Goal: Information Seeking & Learning: Understand process/instructions

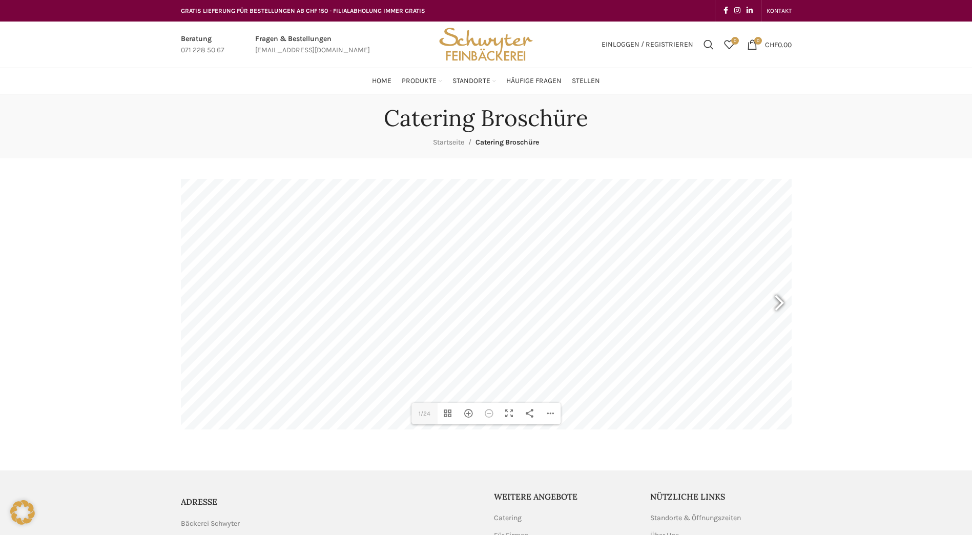
click at [784, 306] on div at bounding box center [775, 305] width 24 height 38
click at [472, 417] on div "Hereinzoomen" at bounding box center [468, 414] width 21 height 22
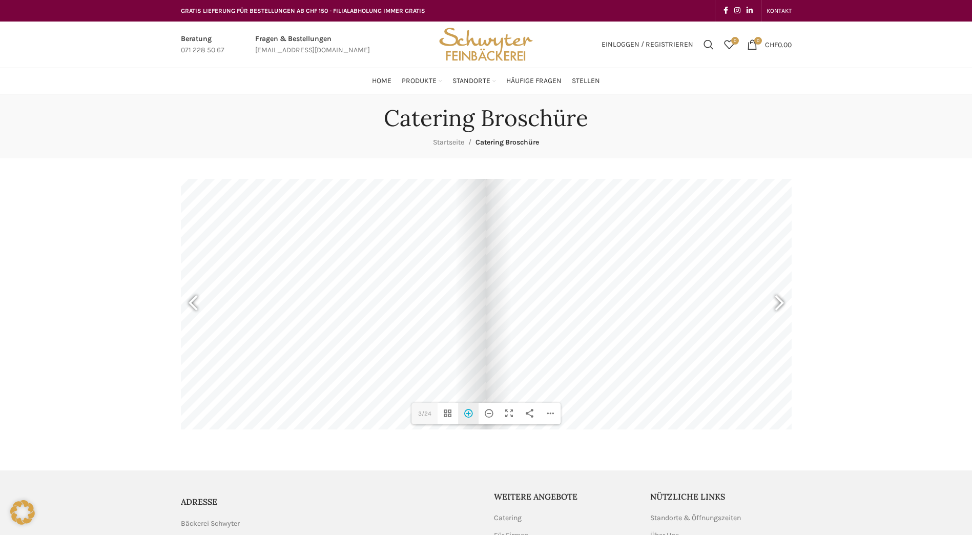
click at [472, 417] on div "Hereinzoomen" at bounding box center [468, 414] width 21 height 22
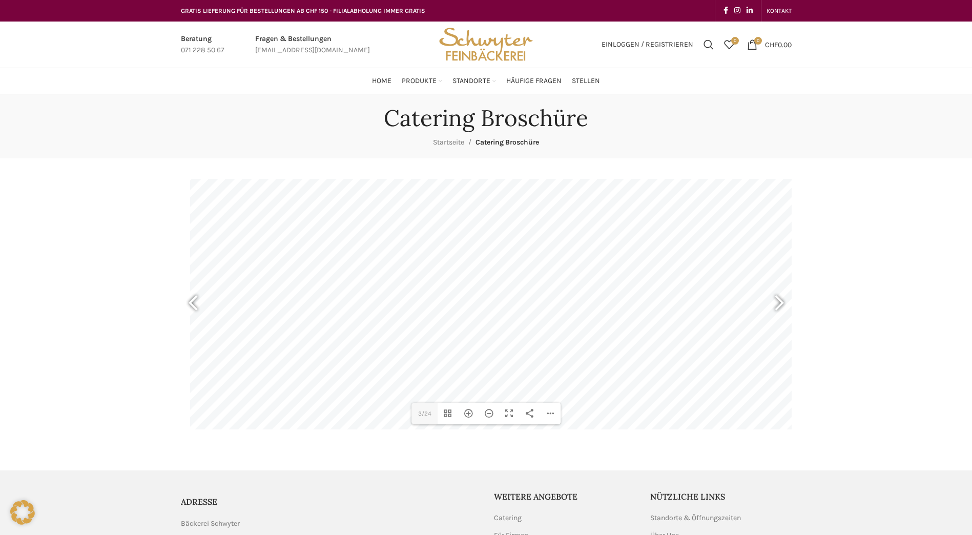
drag, startPoint x: 252, startPoint y: 284, endPoint x: 717, endPoint y: 253, distance: 465.5
click at [717, 253] on div at bounding box center [521, 262] width 663 height 469
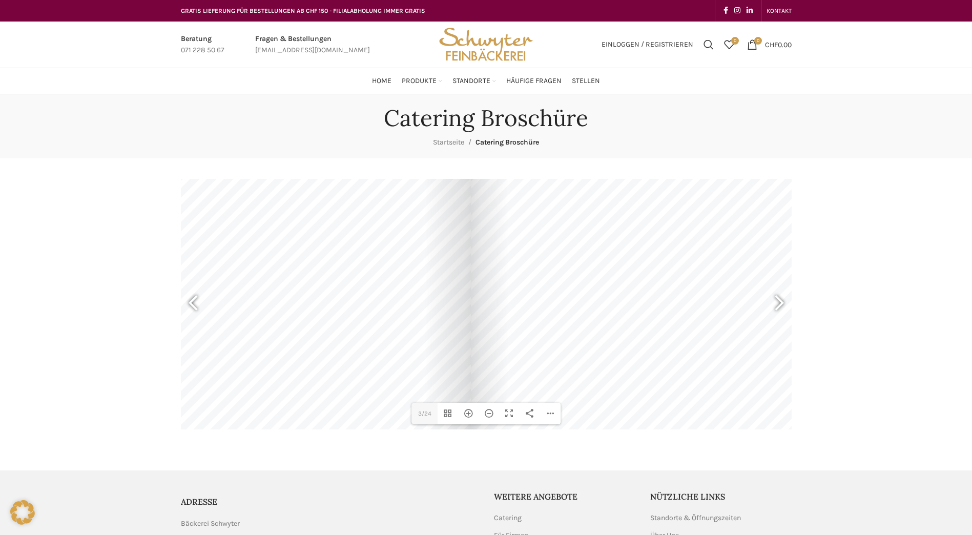
drag, startPoint x: 661, startPoint y: 315, endPoint x: 252, endPoint y: 267, distance: 411.9
click at [253, 262] on div at bounding box center [139, 203] width 663 height 469
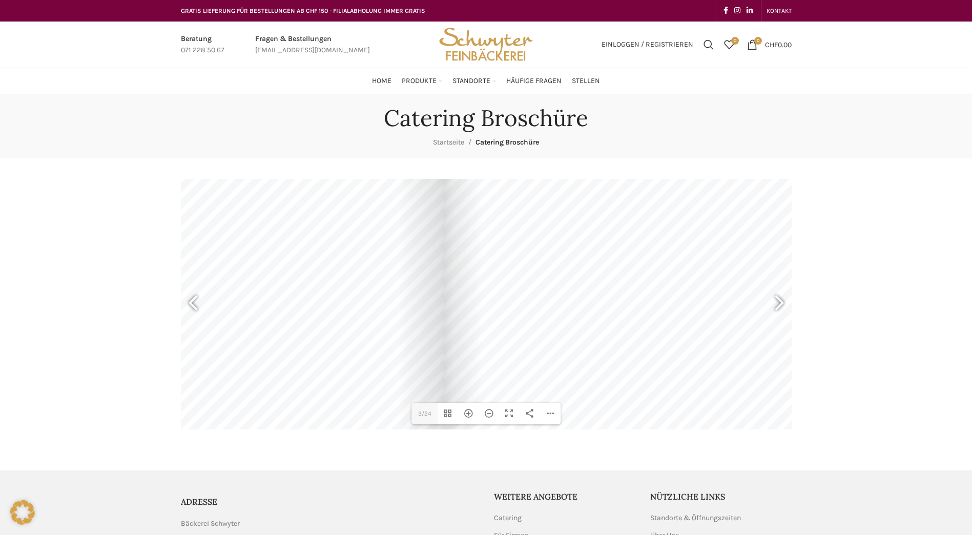
drag, startPoint x: 670, startPoint y: 330, endPoint x: 583, endPoint y: 353, distance: 89.7
click at [583, 353] on div "DearFlip: lädt PDF 51% ... Close 3 3/24 Vorschaubilder umschalten Hereinzoomen …" at bounding box center [486, 304] width 611 height 251
click at [786, 303] on div at bounding box center [775, 305] width 24 height 38
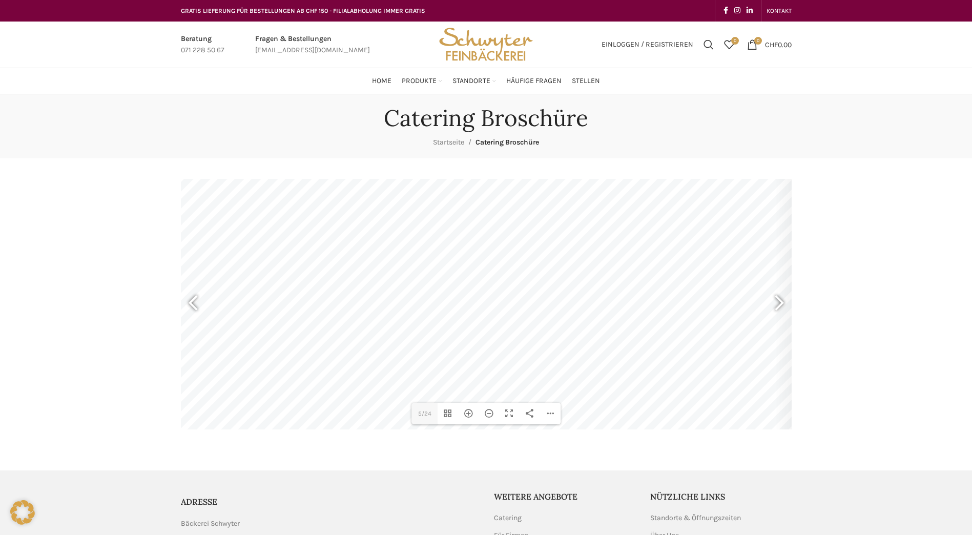
drag, startPoint x: 264, startPoint y: 276, endPoint x: 627, endPoint y: 397, distance: 383.2
click at [627, 397] on div at bounding box center [490, 353] width 663 height 469
click at [488, 416] on div "Herauszoomen" at bounding box center [489, 414] width 21 height 22
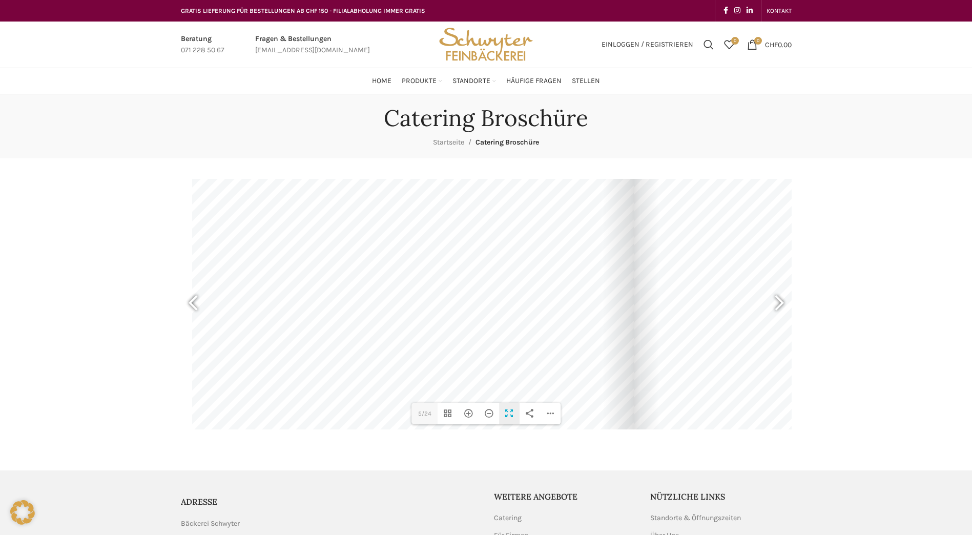
click at [513, 418] on div "Vollbild umschalten" at bounding box center [509, 414] width 21 height 22
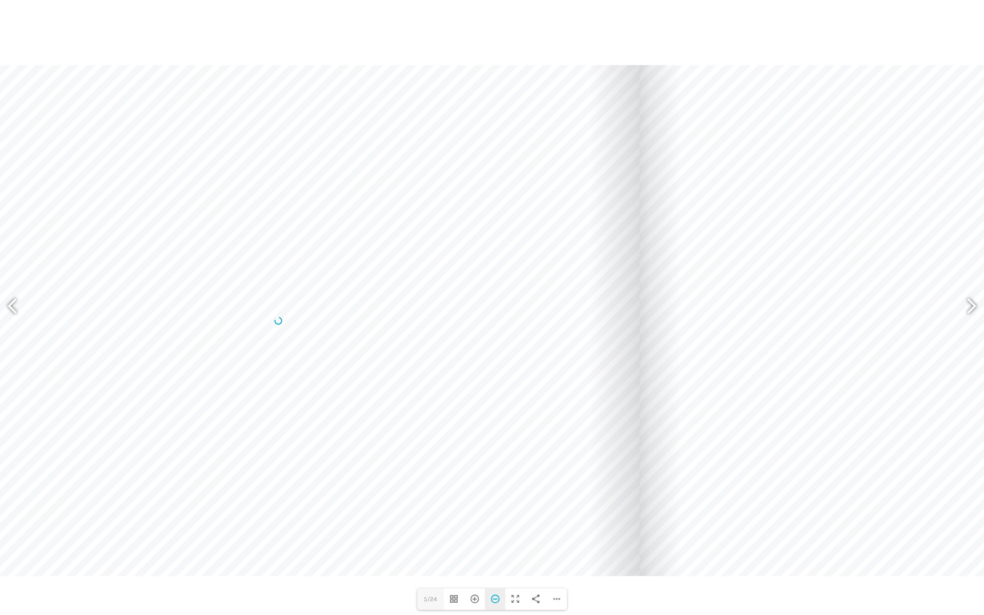
click at [491, 535] on div "Herauszoomen" at bounding box center [495, 600] width 21 height 22
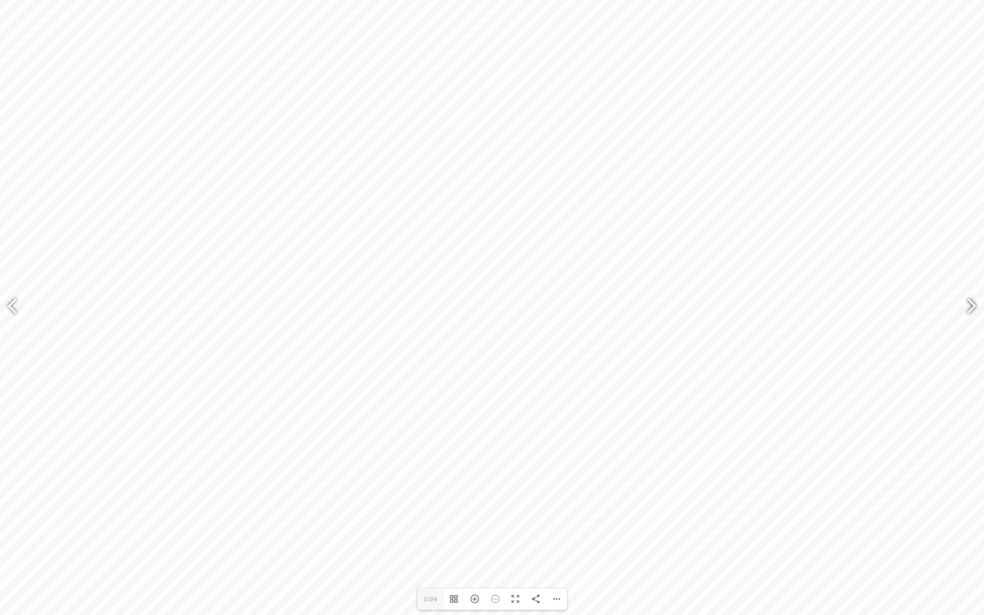
click at [972, 306] on div at bounding box center [968, 308] width 24 height 38
click at [968, 307] on div at bounding box center [968, 308] width 24 height 38
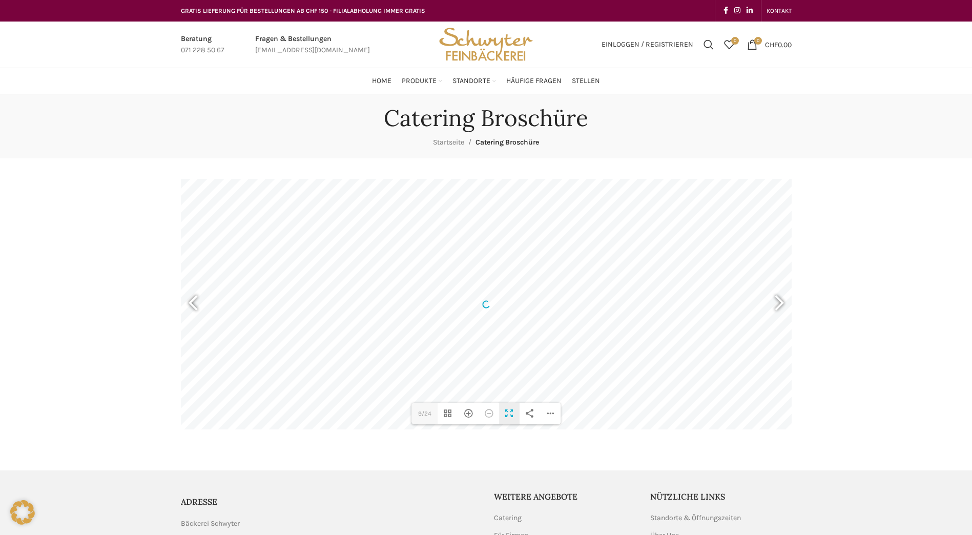
click at [513, 416] on div "Vollbild umschalten" at bounding box center [509, 414] width 21 height 22
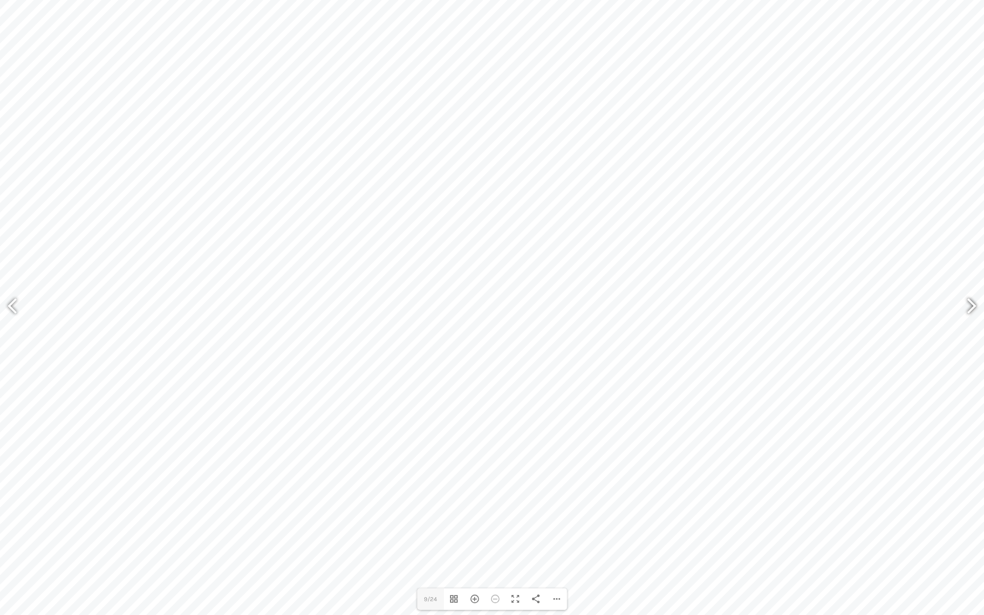
click at [970, 308] on div at bounding box center [968, 308] width 24 height 38
click at [471, 535] on div "Hereinzoomen" at bounding box center [474, 600] width 21 height 22
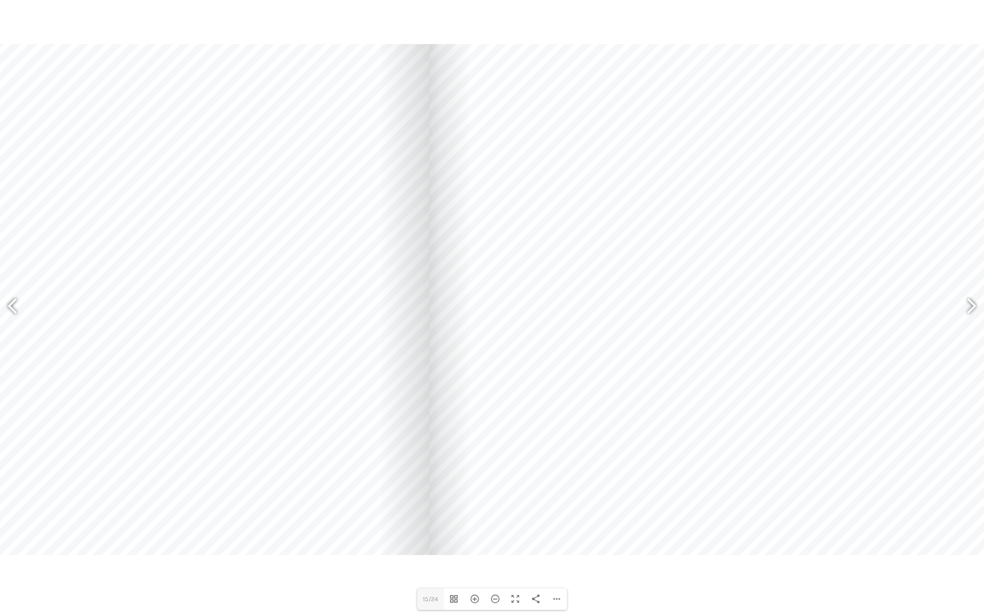
drag, startPoint x: 297, startPoint y: 177, endPoint x: 322, endPoint y: 180, distance: 24.8
click at [322, 180] on div at bounding box center [68, 299] width 723 height 511
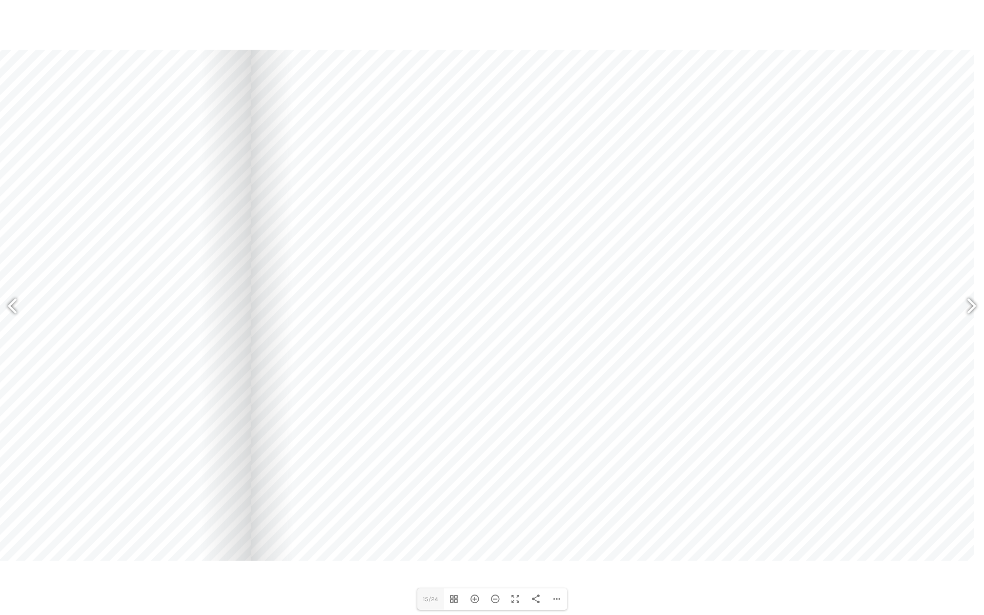
drag, startPoint x: 753, startPoint y: 141, endPoint x: 484, endPoint y: 147, distance: 268.2
click at [484, 147] on div at bounding box center [612, 305] width 723 height 511
drag, startPoint x: 712, startPoint y: 329, endPoint x: 637, endPoint y: 331, distance: 75.4
click at [637, 331] on div at bounding box center [612, 306] width 723 height 511
click at [516, 535] on div "Vollbild umschalten" at bounding box center [515, 600] width 21 height 22
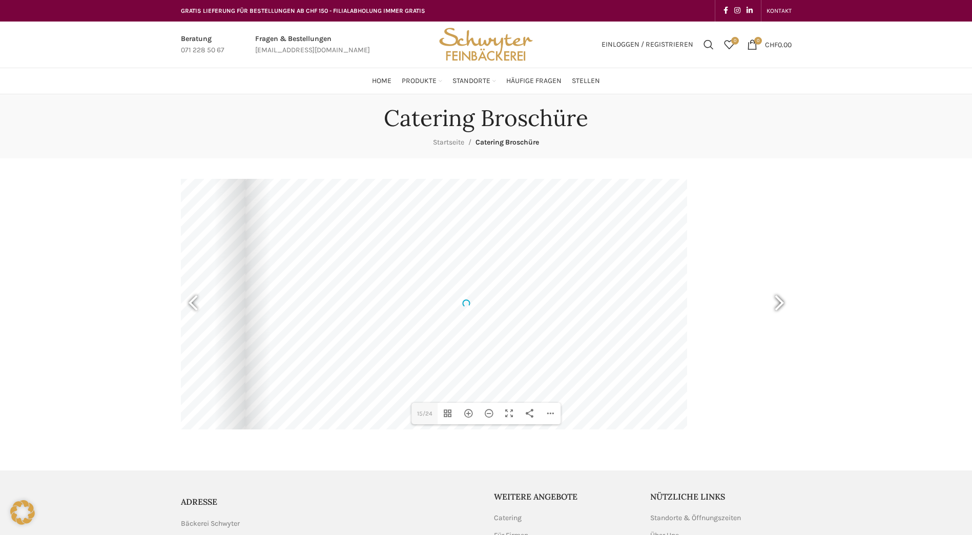
click at [782, 307] on div at bounding box center [775, 305] width 24 height 38
click at [487, 423] on div "Herauszoomen" at bounding box center [489, 414] width 21 height 22
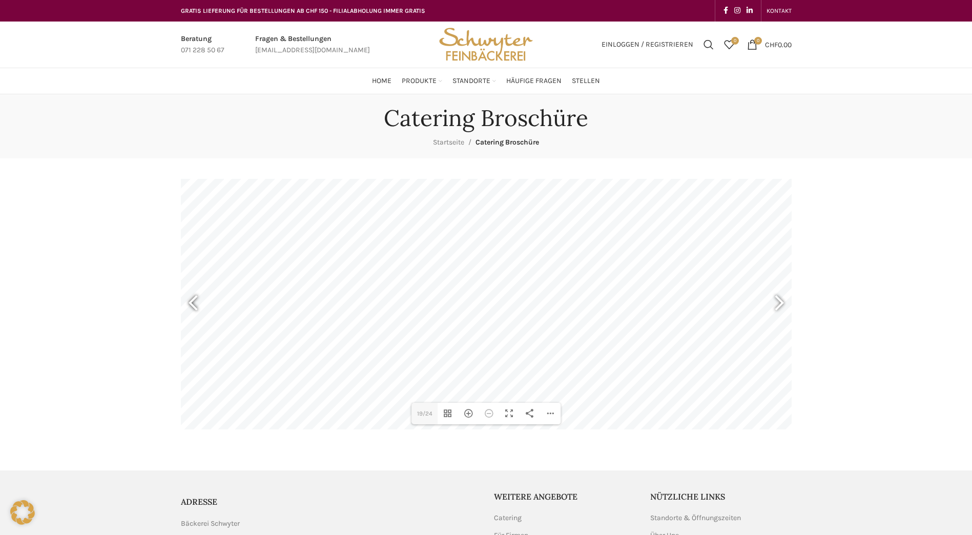
click at [194, 301] on div at bounding box center [198, 305] width 24 height 38
click at [785, 300] on div at bounding box center [775, 305] width 24 height 38
click at [193, 307] on div at bounding box center [198, 305] width 24 height 38
click at [504, 417] on div "Vollbild umschalten" at bounding box center [509, 414] width 21 height 22
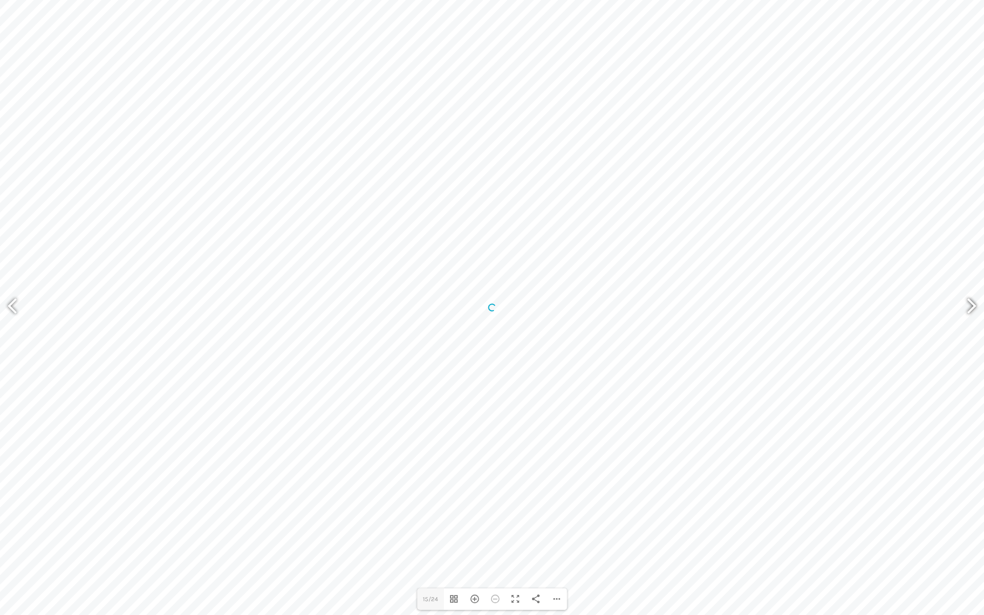
click at [967, 308] on div at bounding box center [968, 308] width 24 height 38
click at [516, 535] on div "Vollbild umschalten" at bounding box center [515, 600] width 21 height 22
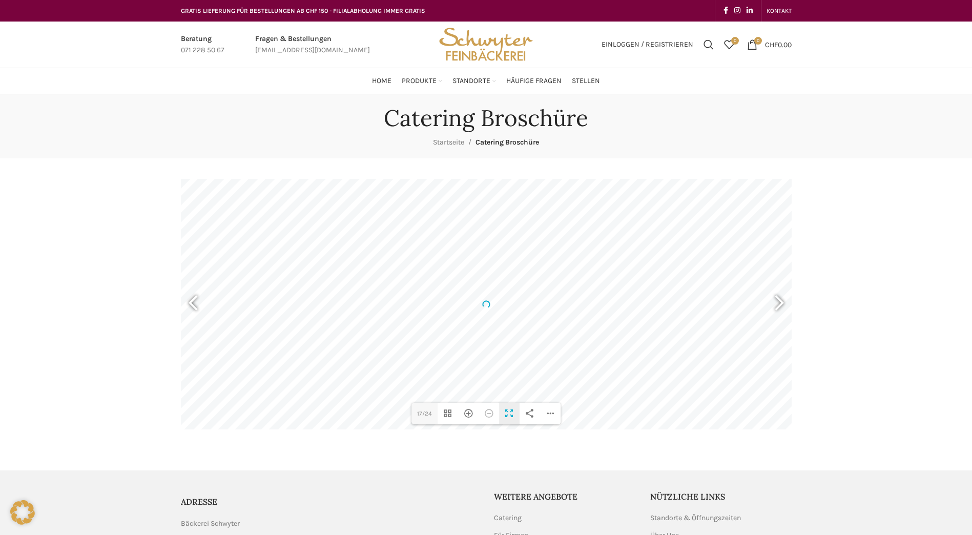
click at [507, 412] on div "Vollbild umschalten" at bounding box center [509, 414] width 21 height 22
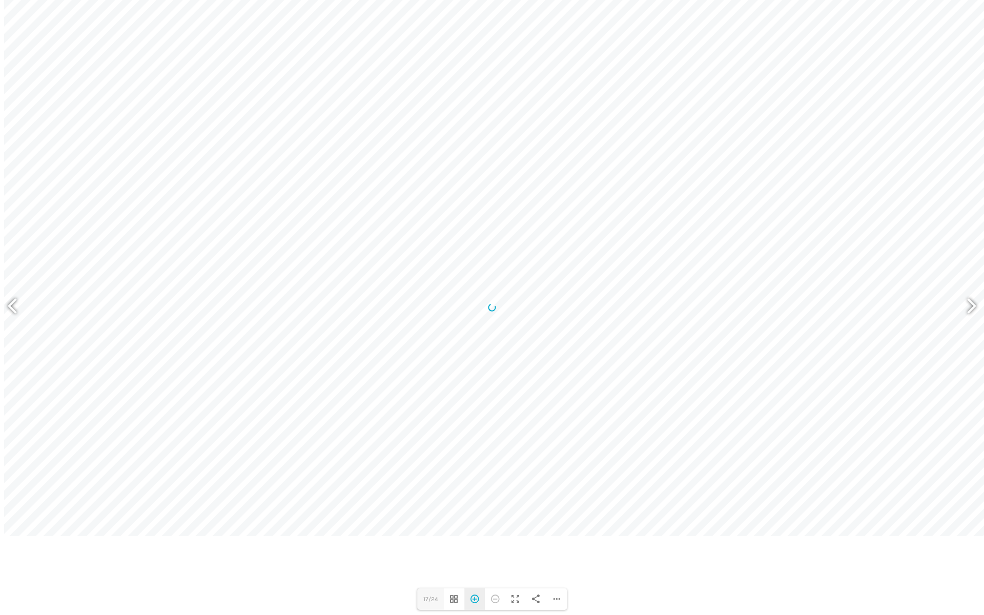
click at [473, 535] on div "Hereinzoomen" at bounding box center [474, 600] width 21 height 22
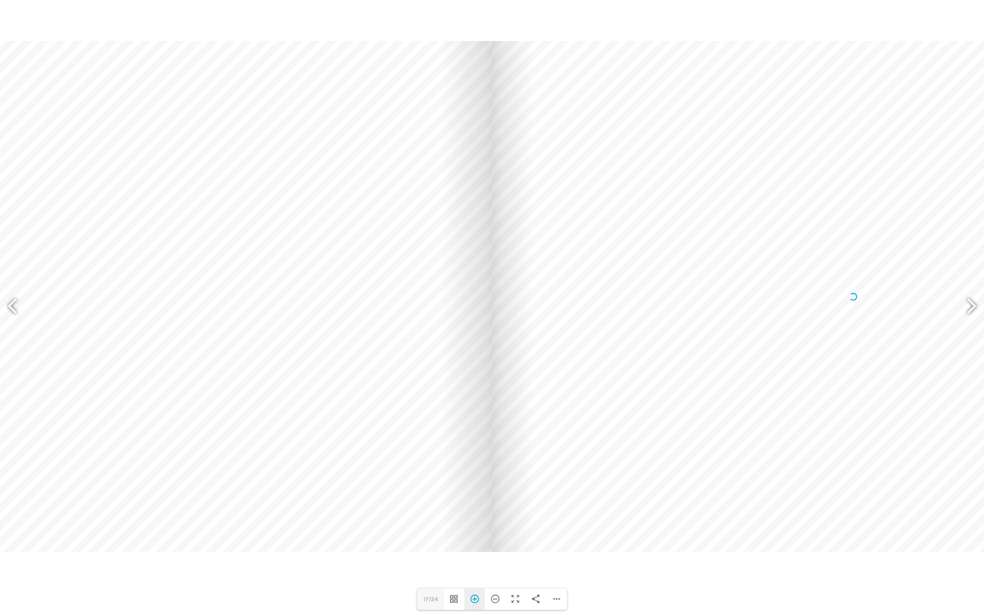
click at [473, 535] on div "Hereinzoomen" at bounding box center [474, 600] width 21 height 22
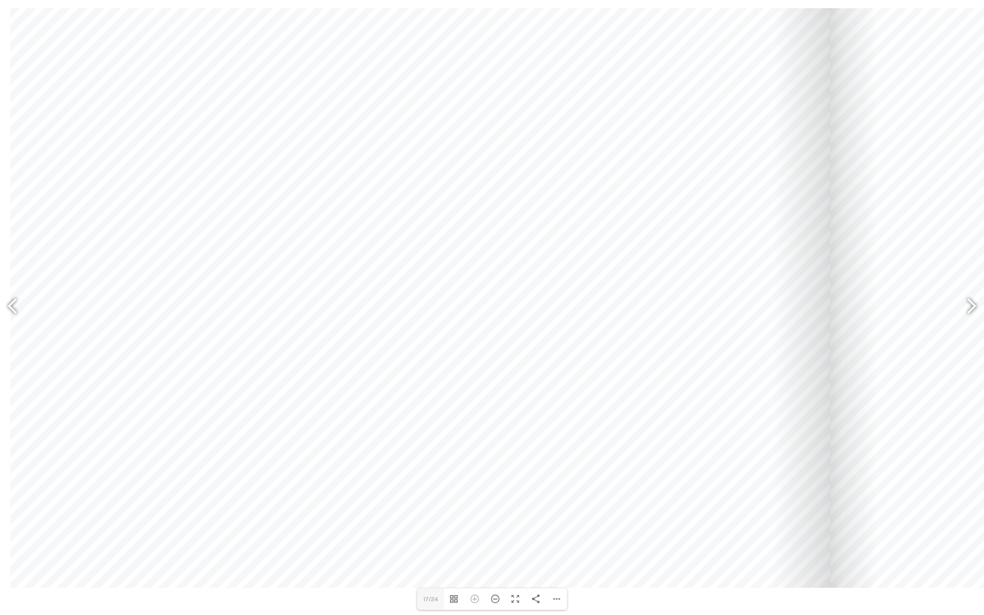
drag, startPoint x: 282, startPoint y: 324, endPoint x: 653, endPoint y: 326, distance: 370.6
click at [653, 326] on div at bounding box center [420, 298] width 820 height 580
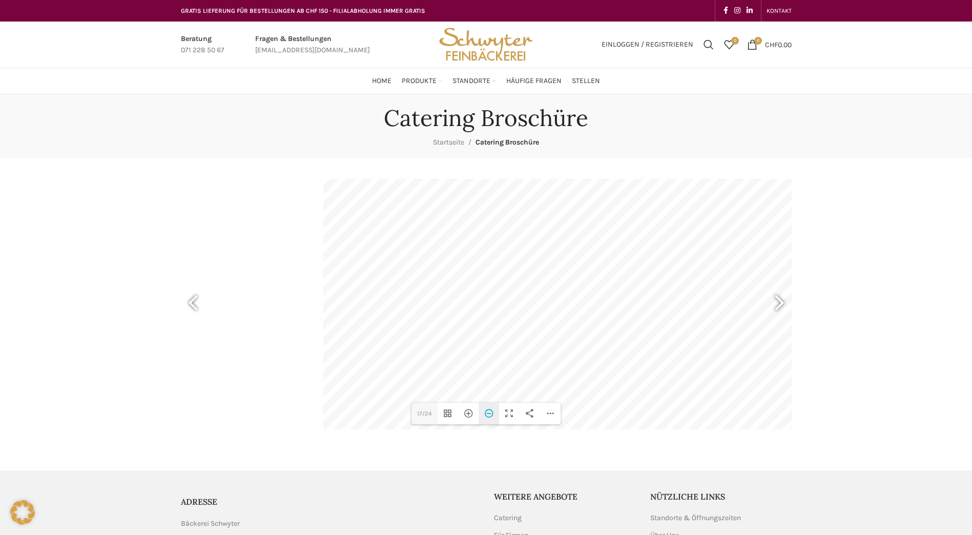
click at [493, 414] on div "Herauszoomen" at bounding box center [489, 414] width 21 height 22
click at [783, 301] on div at bounding box center [775, 305] width 24 height 38
click at [192, 305] on div at bounding box center [198, 305] width 24 height 38
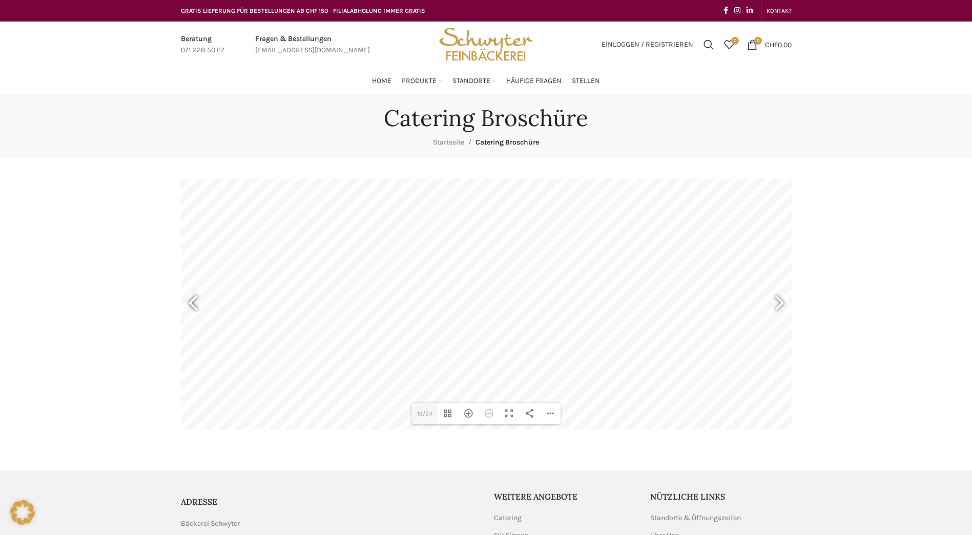
click at [192, 305] on div at bounding box center [198, 305] width 24 height 38
type input "17"
click at [470, 416] on div "Hereinzoomen" at bounding box center [468, 414] width 21 height 22
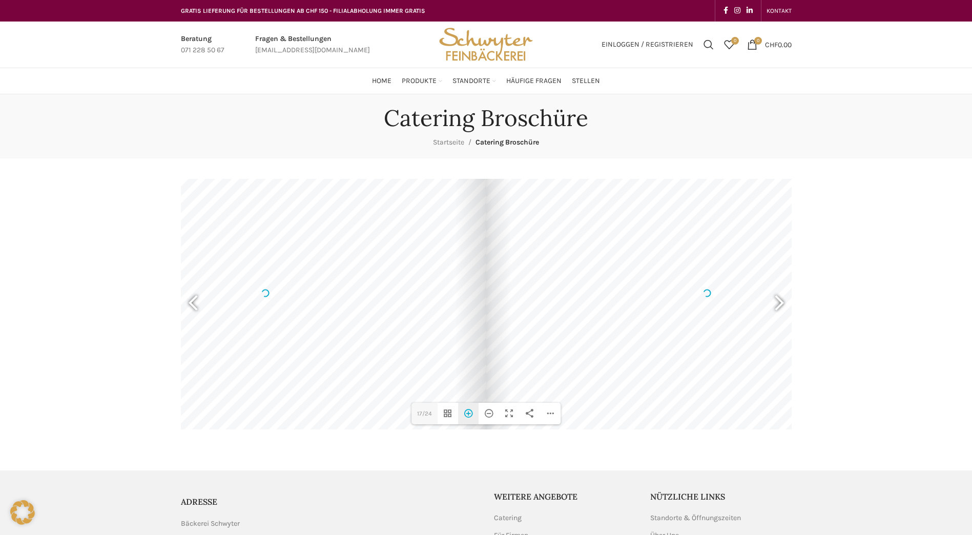
click at [470, 416] on div "Hereinzoomen" at bounding box center [468, 414] width 21 height 22
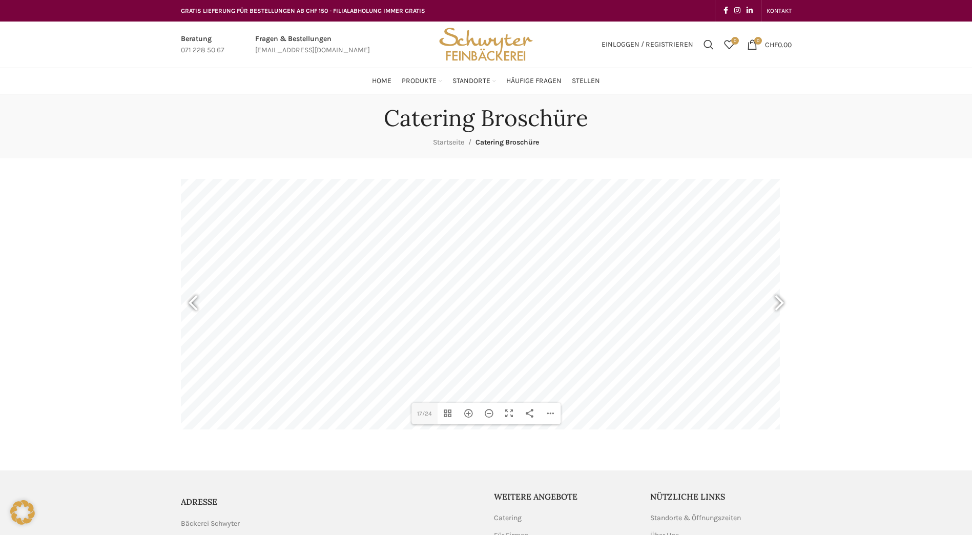
drag, startPoint x: 636, startPoint y: 315, endPoint x: 42, endPoint y: 213, distance: 602.2
click at [42, 213] on div "Catering Broschüre Startseite Catering Broschüre DearFlip: lädt PDF 100% ... Cl…" at bounding box center [486, 272] width 972 height 356
click at [228, 202] on div at bounding box center [480, 181] width 663 height 469
